Goal: Information Seeking & Learning: Learn about a topic

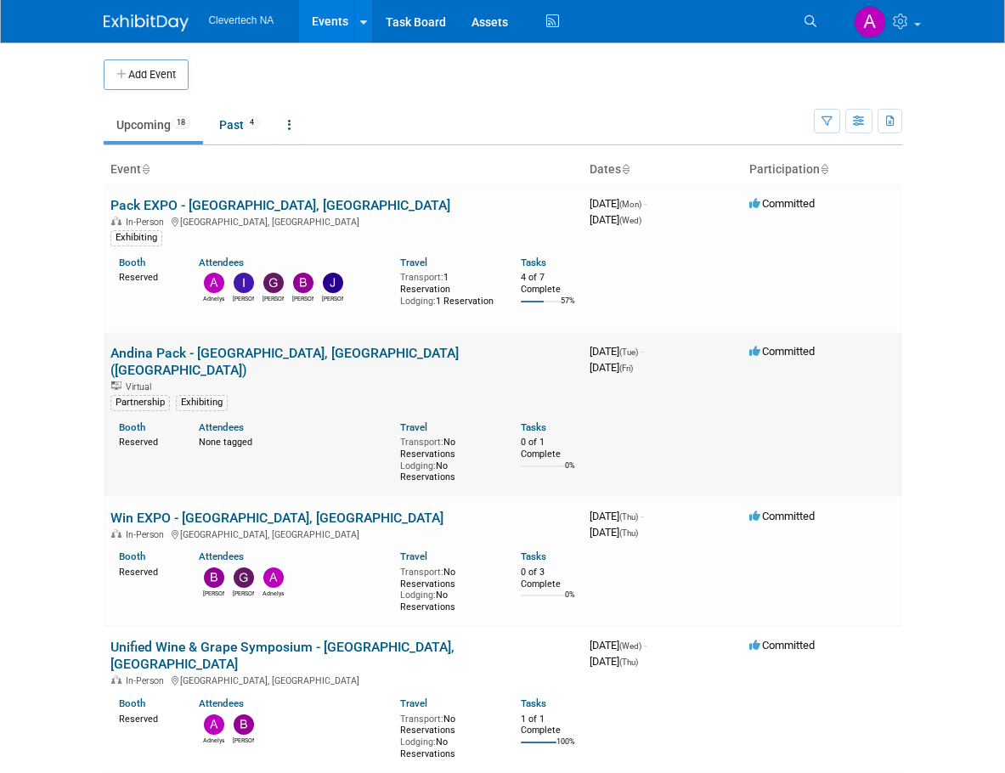
drag, startPoint x: 250, startPoint y: 196, endPoint x: 412, endPoint y: 472, distance: 319.7
click at [250, 197] on link "Pack EXPO - [GEOGRAPHIC_DATA], [GEOGRAPHIC_DATA]" at bounding box center [280, 205] width 340 height 16
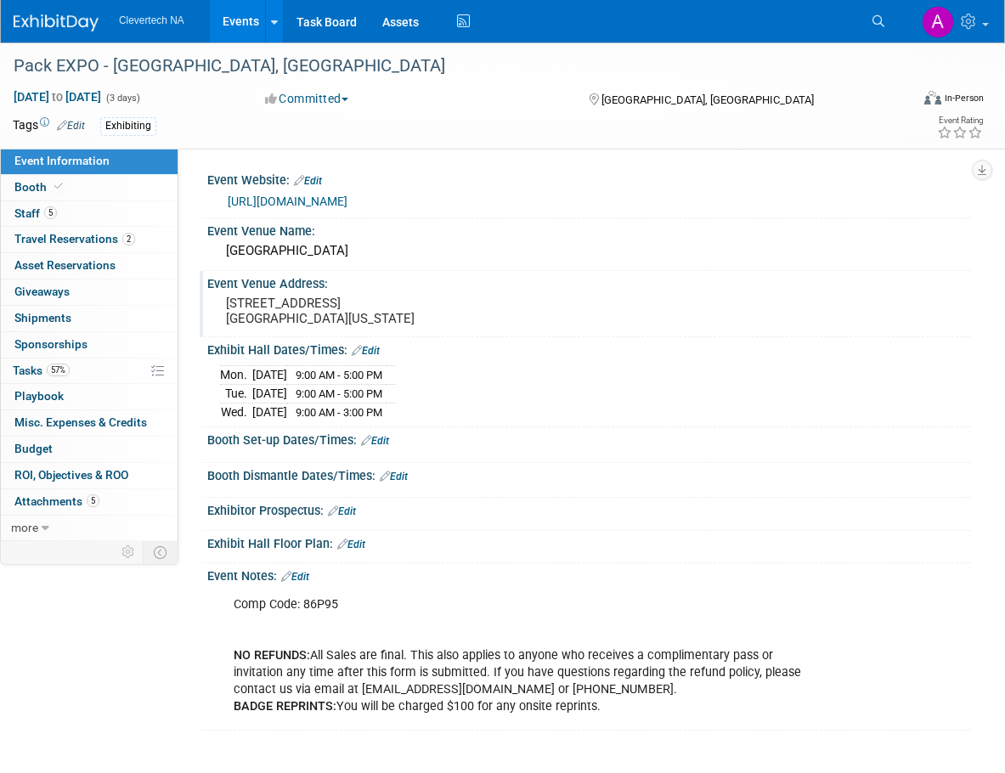
drag, startPoint x: 394, startPoint y: 324, endPoint x: 226, endPoint y: 309, distance: 168.1
click at [226, 309] on pre "3150 Paradise Rd. Las Vegas, Nevada 89109" at bounding box center [366, 311] width 281 height 31
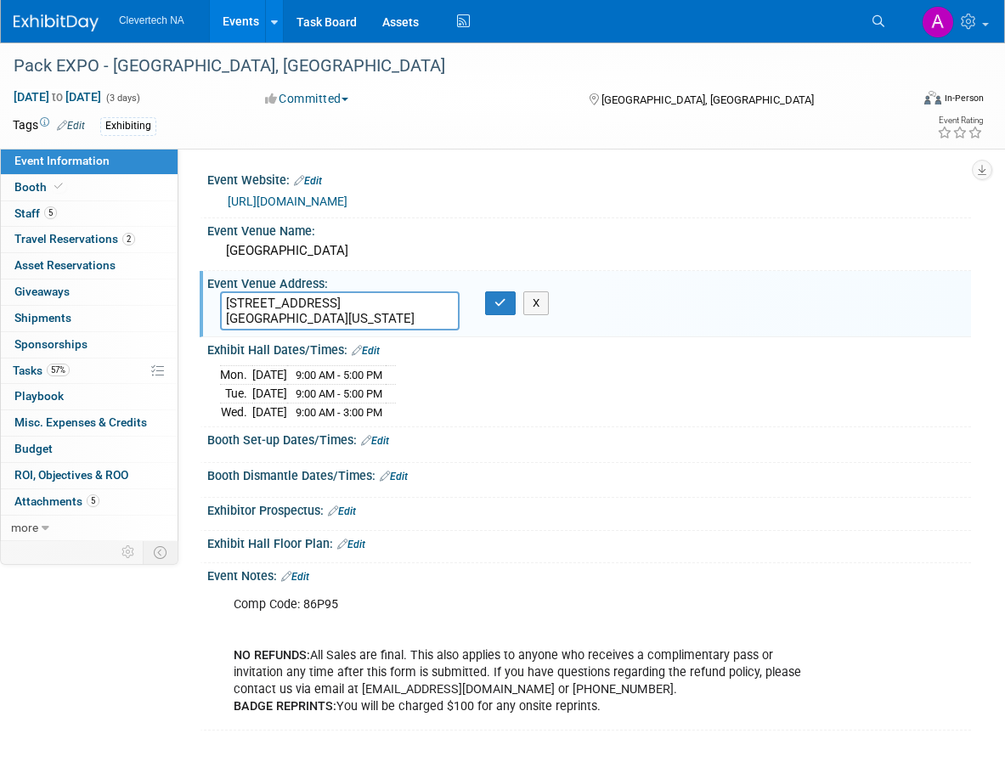
click at [433, 99] on div "Committed Committed Considering Not Going" at bounding box center [410, 98] width 303 height 18
click at [91, 184] on link "Booth" at bounding box center [89, 187] width 177 height 25
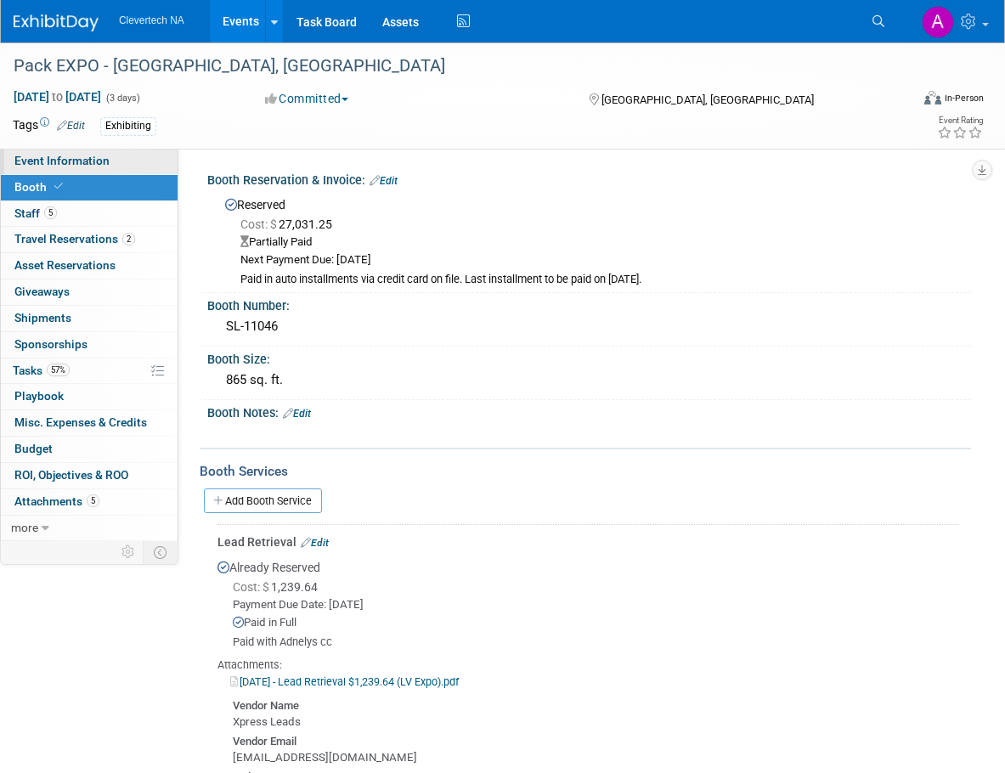
click at [60, 156] on span "Event Information" at bounding box center [61, 161] width 95 height 14
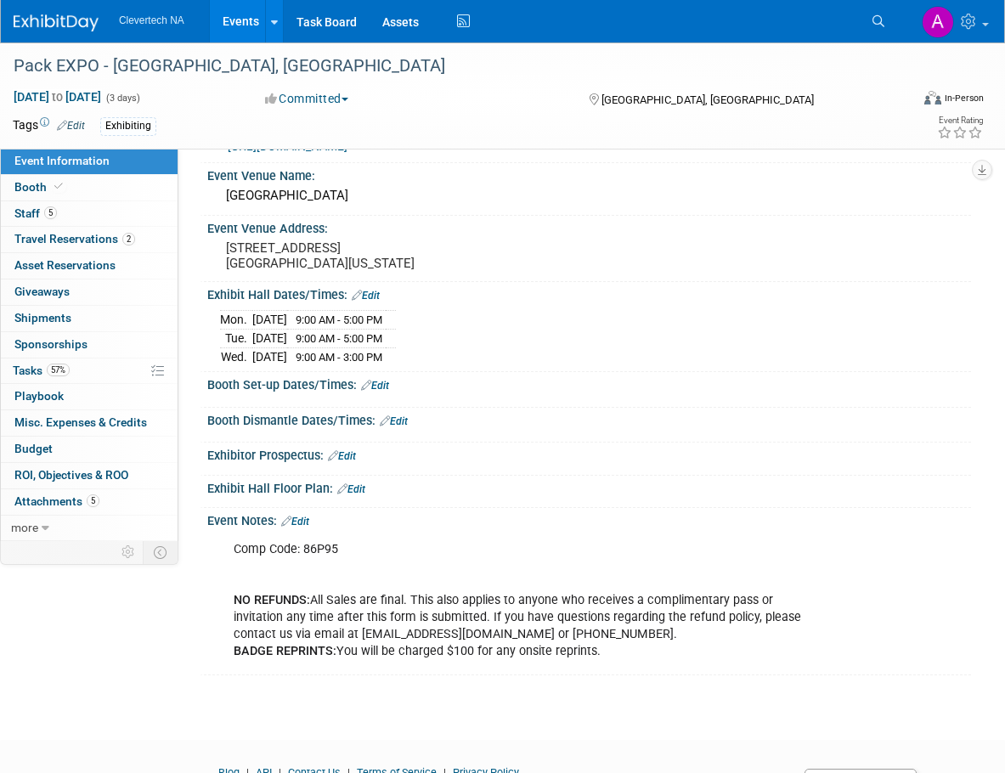
scroll to position [85, 0]
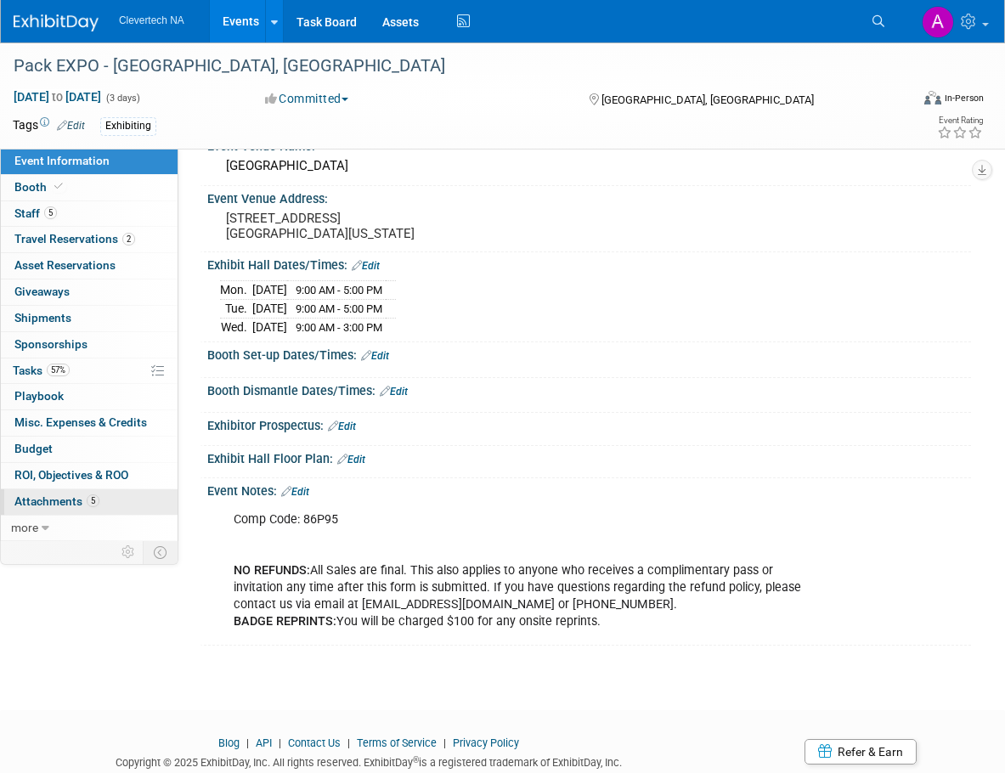
click at [59, 494] on link "5 Attachments 5" at bounding box center [89, 502] width 177 height 25
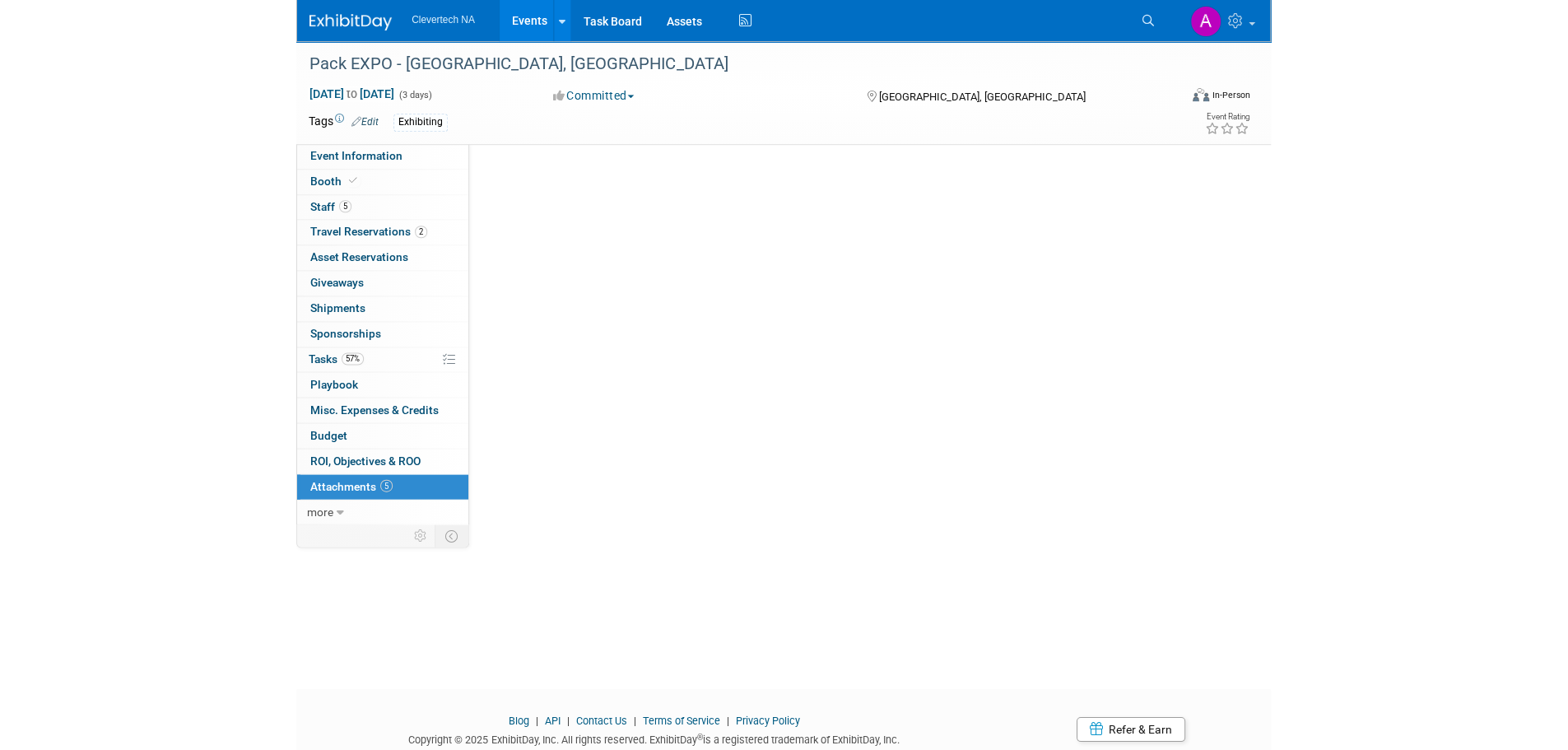
scroll to position [0, 0]
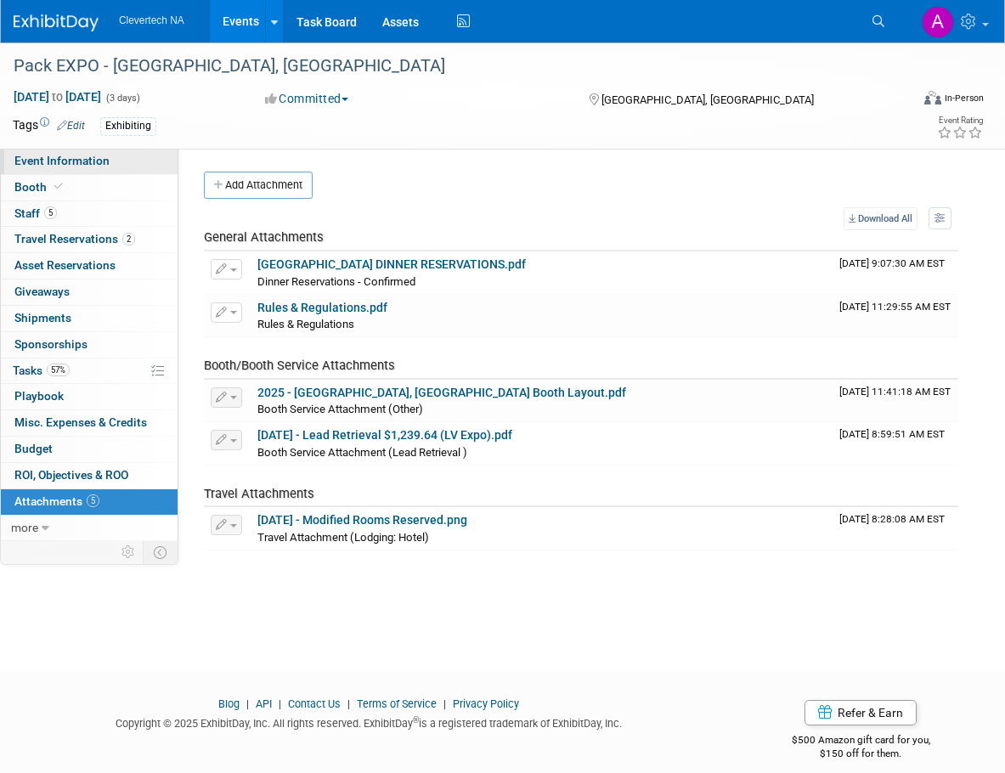
click at [105, 155] on span "Event Information" at bounding box center [61, 161] width 95 height 14
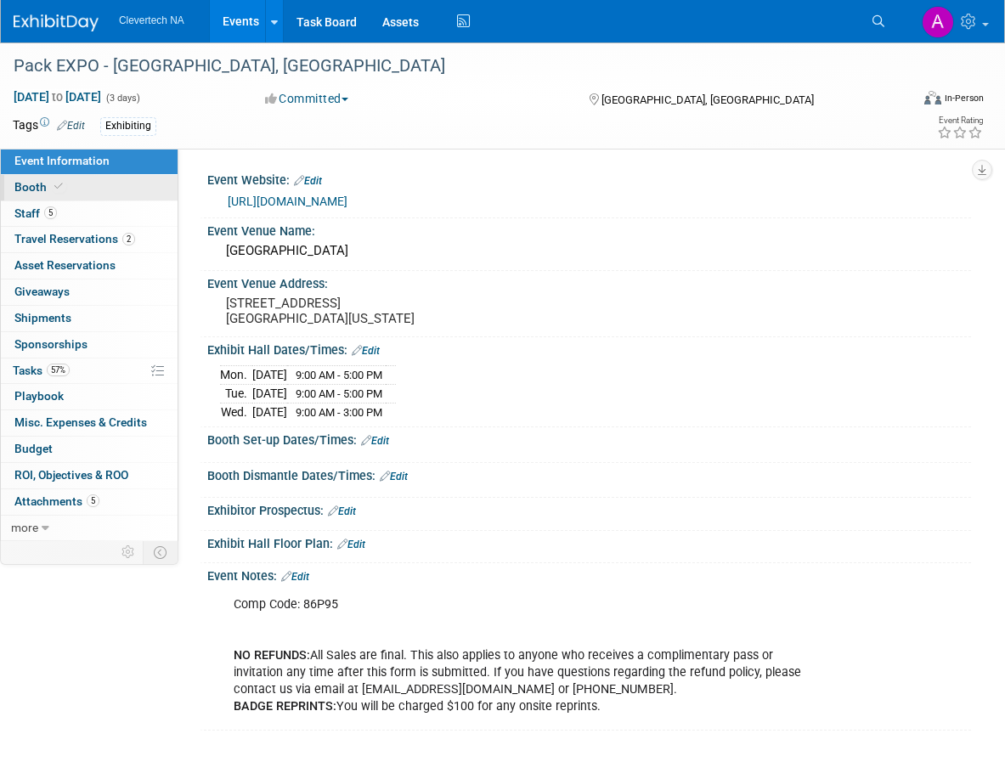
click at [88, 187] on link "Booth" at bounding box center [89, 187] width 177 height 25
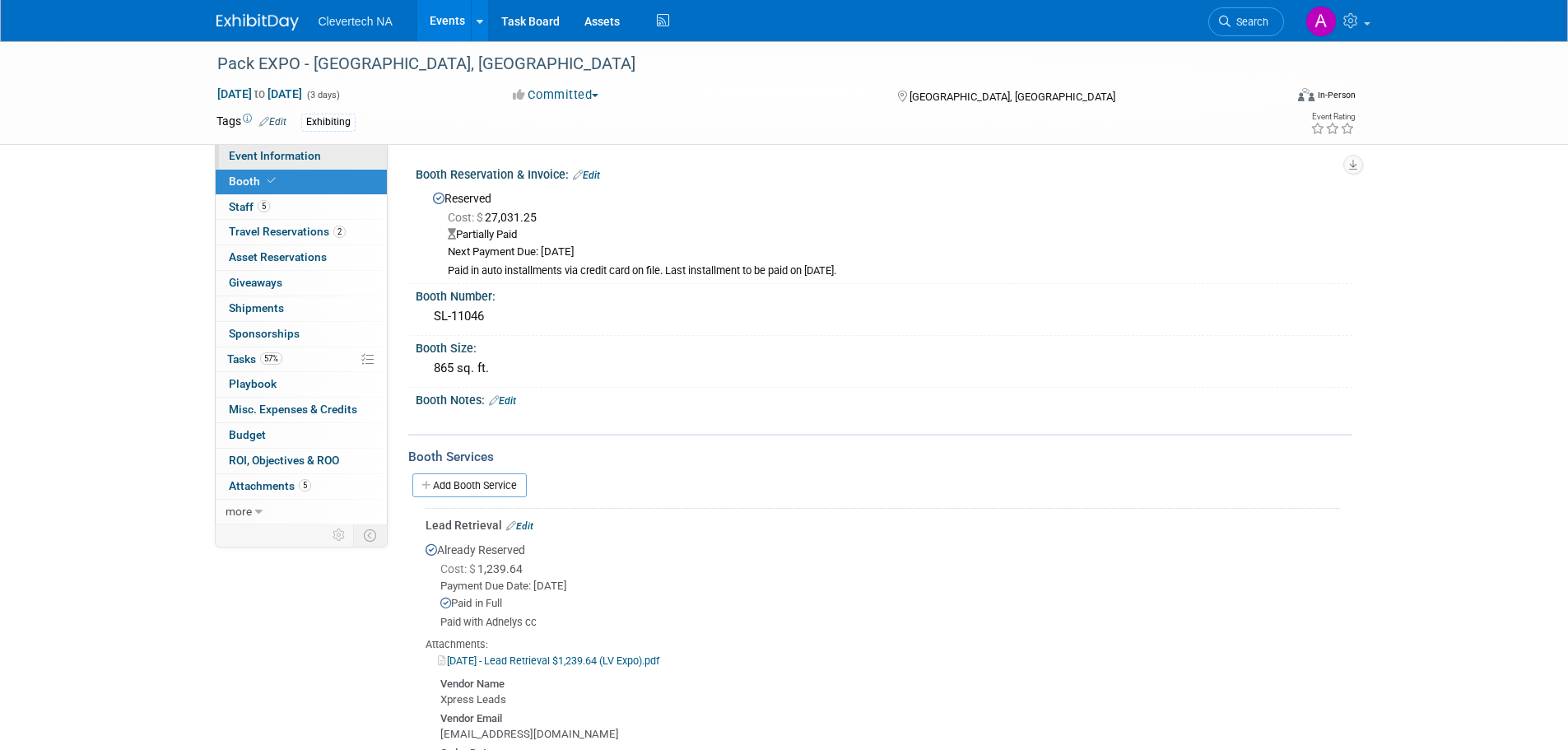
click at [294, 146] on link "Event Information" at bounding box center [301, 156] width 171 height 24
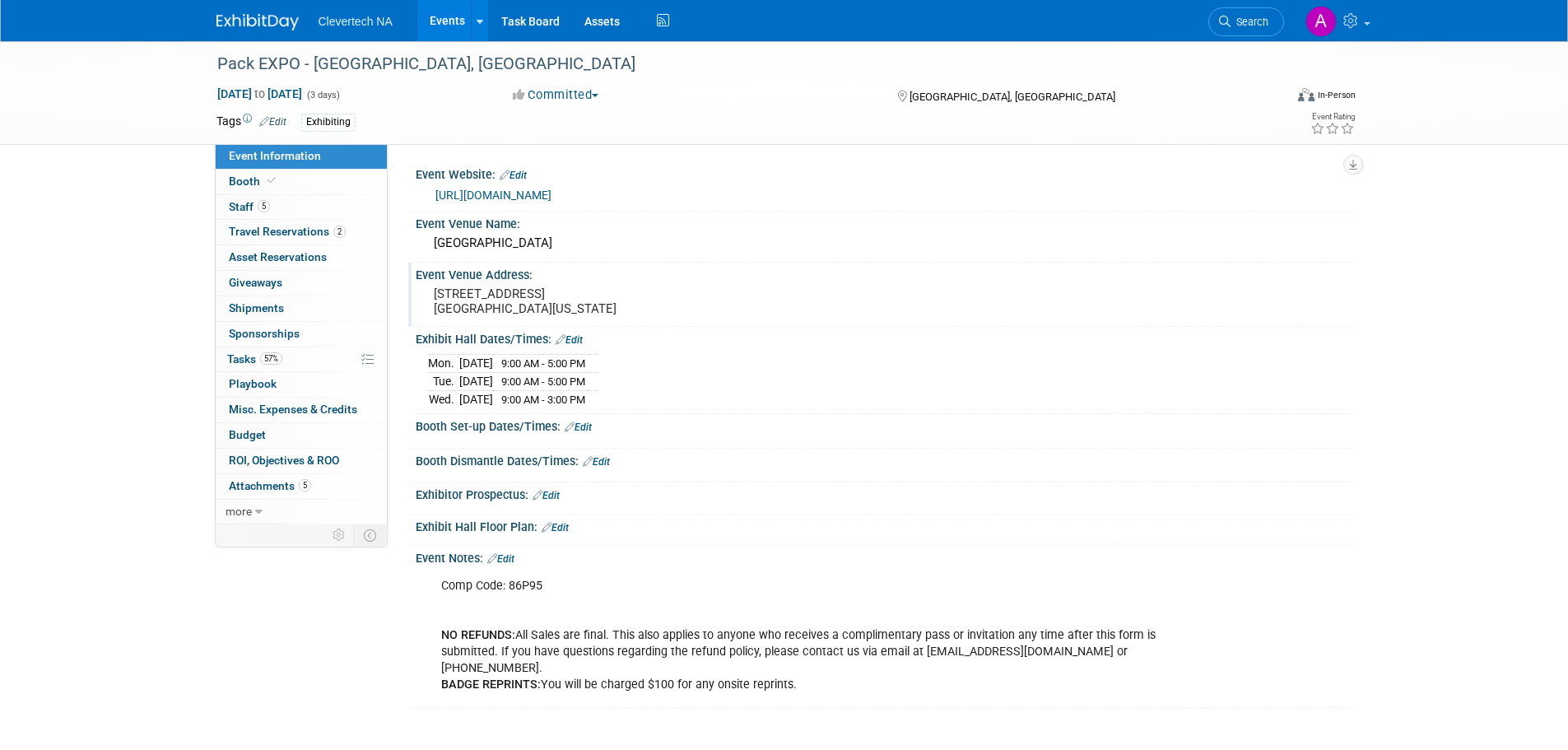
drag, startPoint x: 600, startPoint y: 308, endPoint x: 422, endPoint y: 297, distance: 178.3
click at [422, 297] on div "3150 Paradise Rd. Las Vegas, Nevada 89109" at bounding box center [610, 302] width 390 height 40
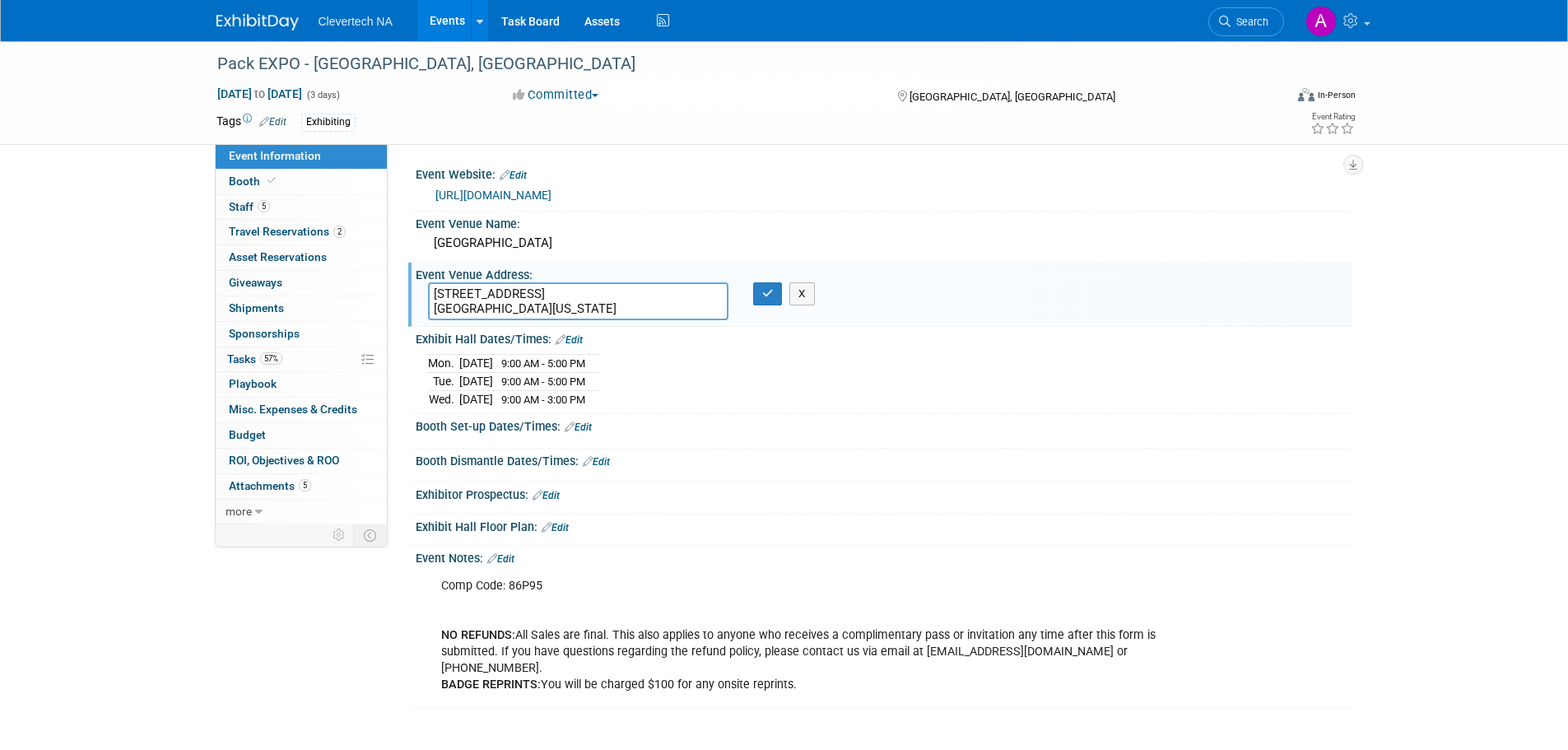
drag, startPoint x: 591, startPoint y: 308, endPoint x: 386, endPoint y: 288, distance: 206.0
click at [386, 288] on div "Event Information Event Info Booth Booth 5 Staff 5 Staff 2 Travel Reservations …" at bounding box center [784, 374] width 1160 height 667
drag, startPoint x: 648, startPoint y: 240, endPoint x: 415, endPoint y: 239, distance: 233.0
click at [415, 239] on div "Event Venue Name: Las Vegas Convention Center" at bounding box center [880, 237] width 944 height 52
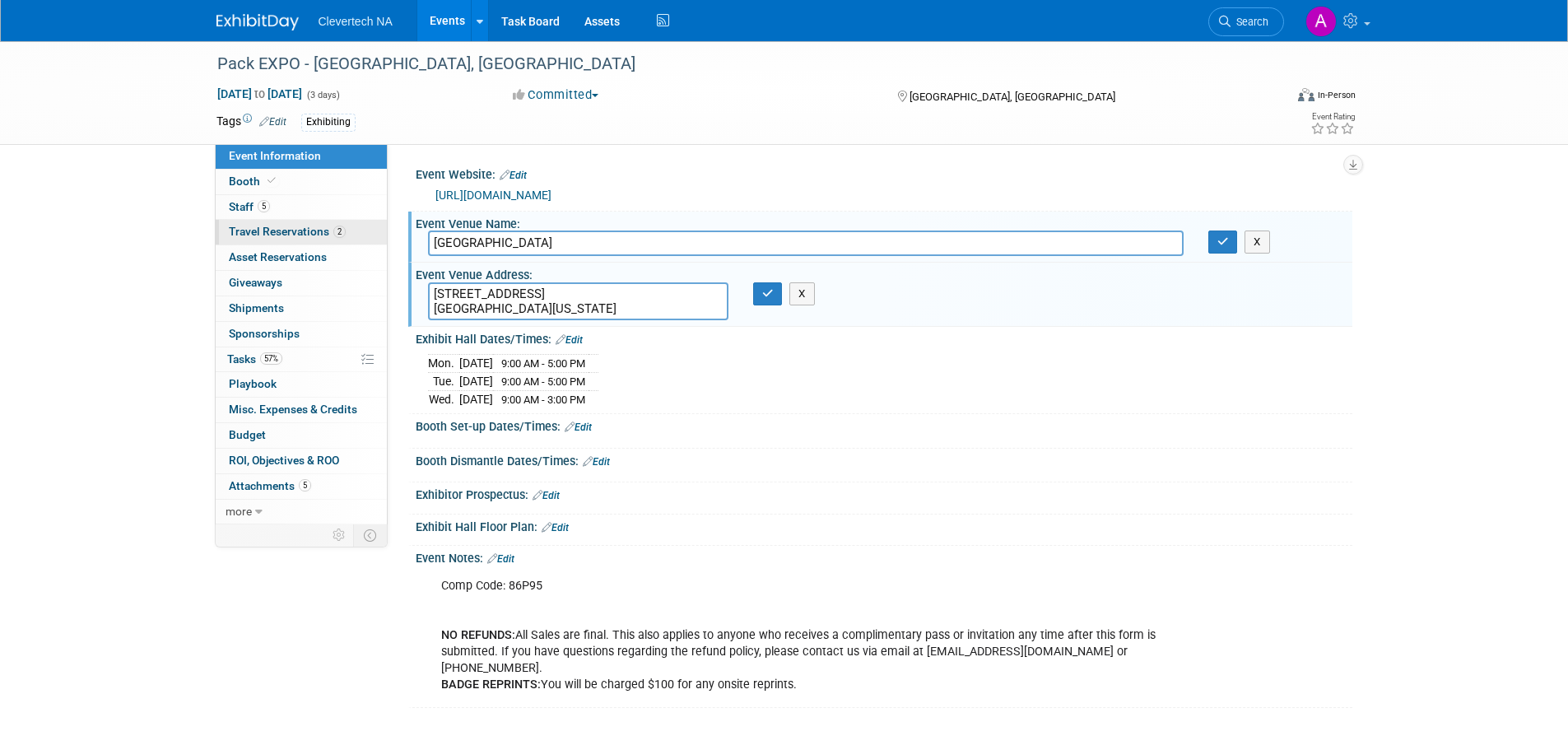
drag, startPoint x: 605, startPoint y: 244, endPoint x: 382, endPoint y: 242, distance: 223.0
click at [382, 242] on div "Event Information Event Info Booth Booth 5 Staff 5 Staff 2 Travel Reservations …" at bounding box center [784, 374] width 1160 height 667
click at [973, 399] on div "Mon. Sep 29, 2025 9:00 AM - 5:00 PM Tue. Sep 30, 2025 9:00 AM - 5:00 PM Wed." at bounding box center [884, 378] width 912 height 57
